Goal: Information Seeking & Learning: Check status

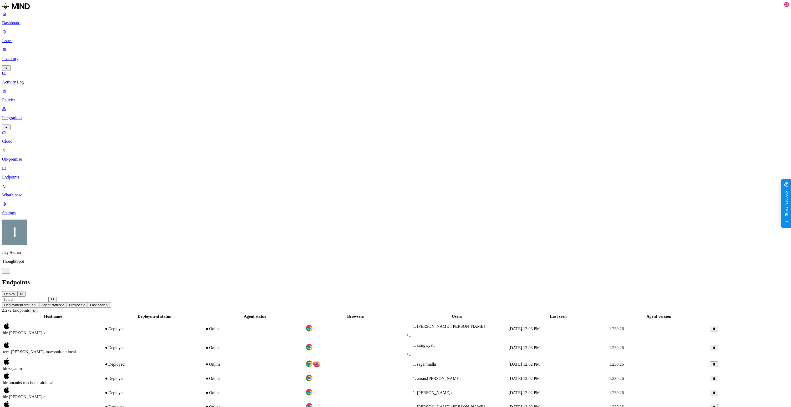
click at [49, 296] on input "text" at bounding box center [25, 299] width 47 height 6
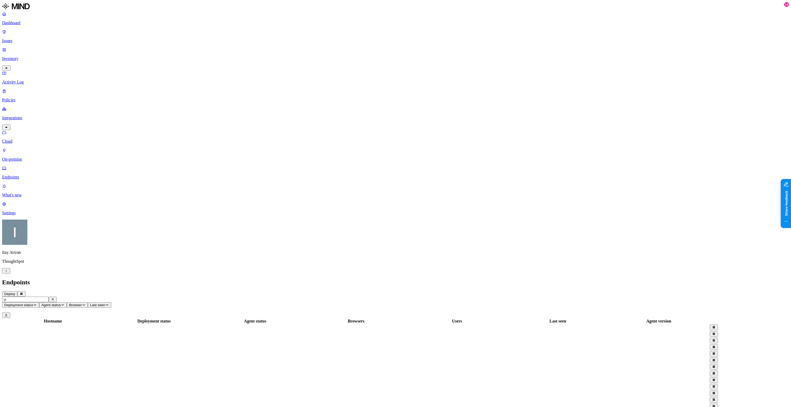
type input "נ"
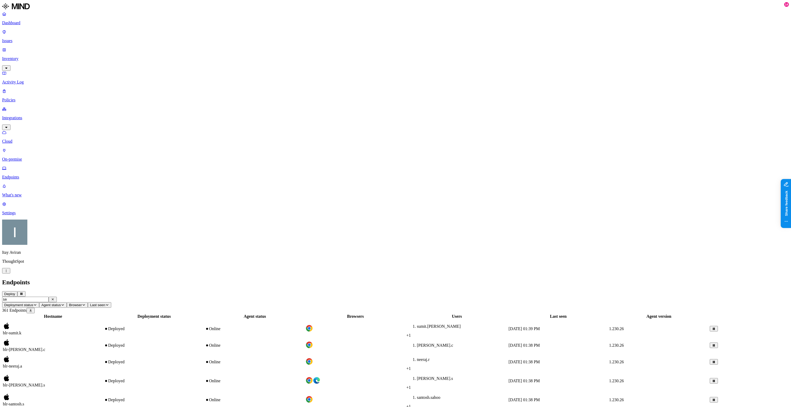
click at [49, 296] on input "blr" at bounding box center [25, 299] width 47 height 6
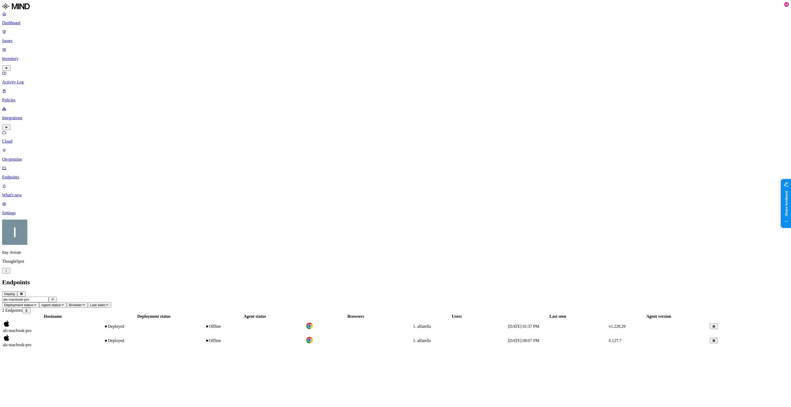
type input "als-macbook-pro"
click at [305, 338] on div "Offline" at bounding box center [255, 340] width 100 height 5
click at [270, 319] on td "Offline" at bounding box center [255, 326] width 100 height 14
click at [276, 338] on div "Offline" at bounding box center [255, 340] width 100 height 5
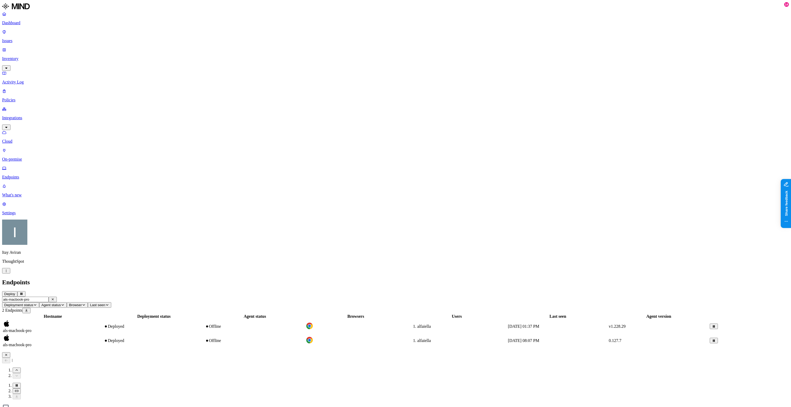
click at [8, 353] on icon "button" at bounding box center [6, 354] width 4 height 3
click at [204, 324] on div "Deployed" at bounding box center [154, 326] width 100 height 5
click at [54, 298] on icon "button" at bounding box center [53, 299] width 2 height 2
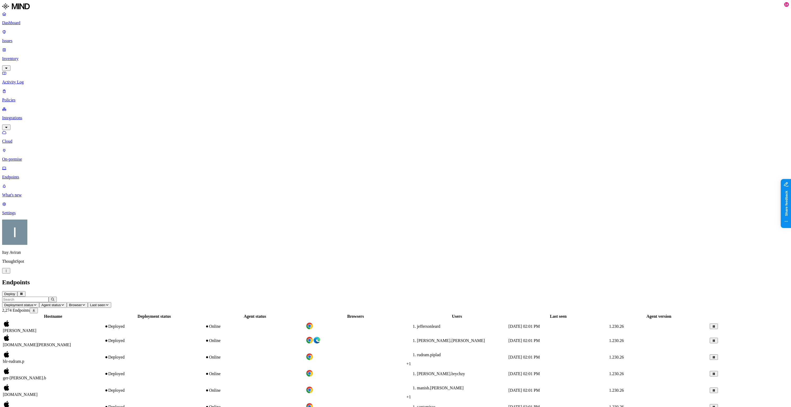
click at [190, 381] on td "Deployed" at bounding box center [154, 390] width 100 height 18
